Goal: Transaction & Acquisition: Register for event/course

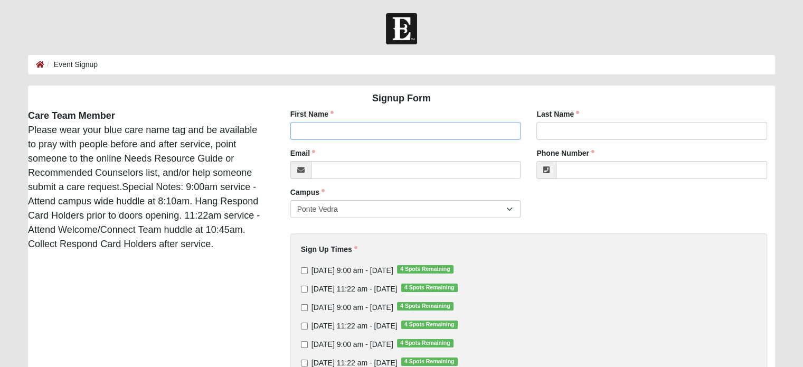
click at [324, 130] on input "First Name" at bounding box center [406, 131] width 231 height 18
type input "[PERSON_NAME]"
type input "t"
type input "[PERSON_NAME]"
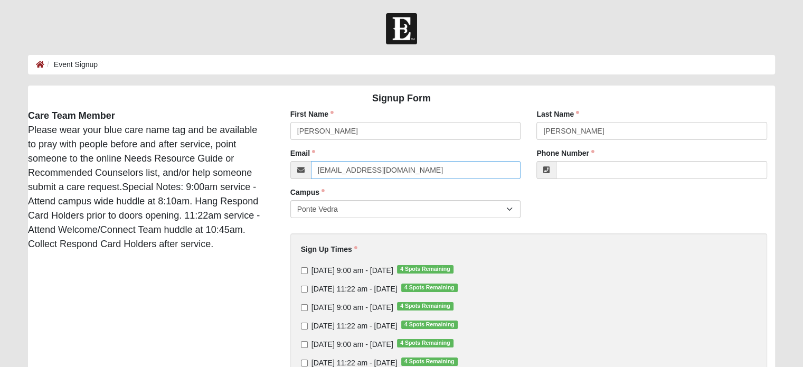
type input "[EMAIL_ADDRESS][DOMAIN_NAME]"
type input "[PHONE_NUMBER]"
click at [249, 297] on div "Signup Form Care Team Member Please wear your blue care name tag and be availab…" at bounding box center [401, 271] width 763 height 371
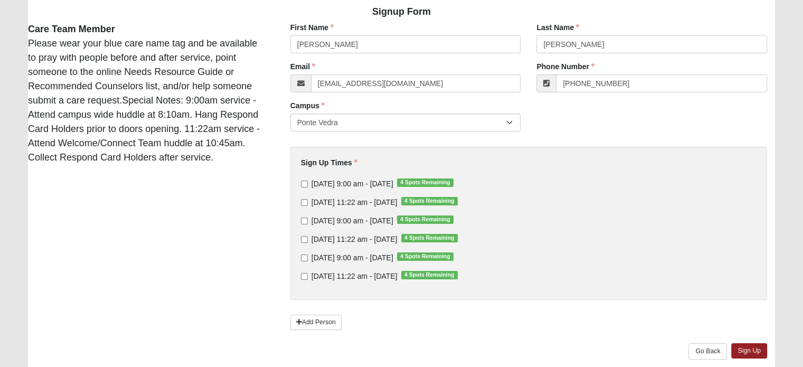
scroll to position [106, 0]
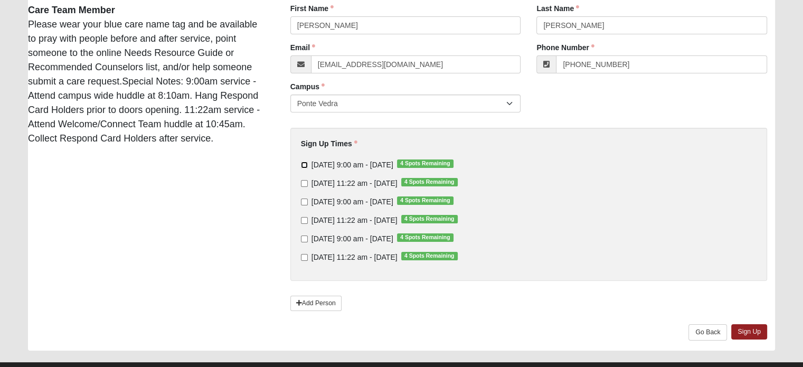
click at [302, 163] on input "[DATE] 9:00 am - [DATE] 4 Spots Remaining" at bounding box center [304, 165] width 7 height 7
checkbox input "true"
click at [746, 333] on link "Sign Up" at bounding box center [750, 331] width 36 height 15
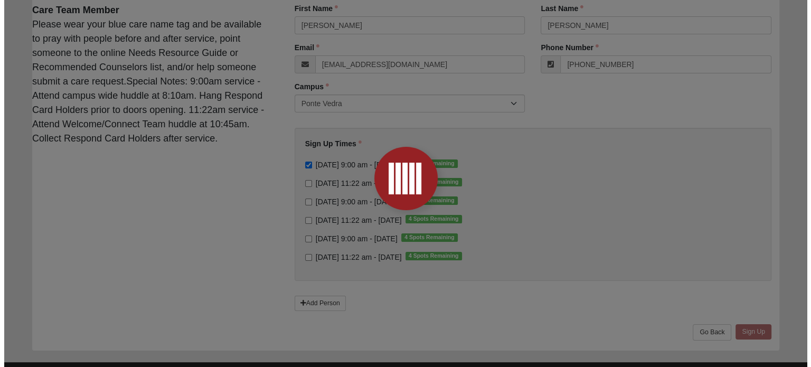
scroll to position [0, 0]
